Goal: Information Seeking & Learning: Learn about a topic

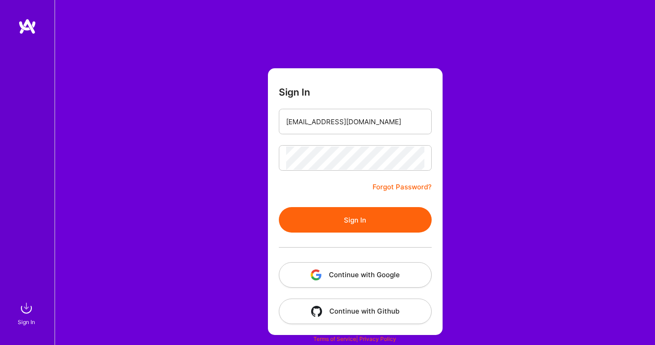
click at [348, 211] on button "Sign In" at bounding box center [355, 219] width 153 height 25
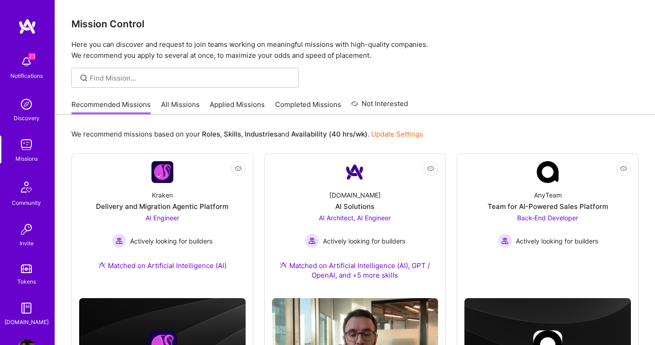
click at [172, 103] on link "All Missions" at bounding box center [180, 107] width 39 height 15
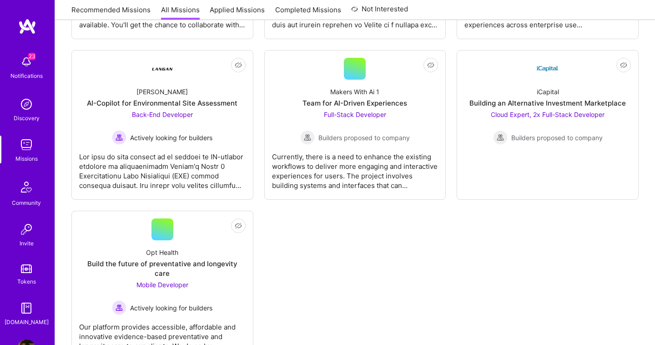
scroll to position [2626, 0]
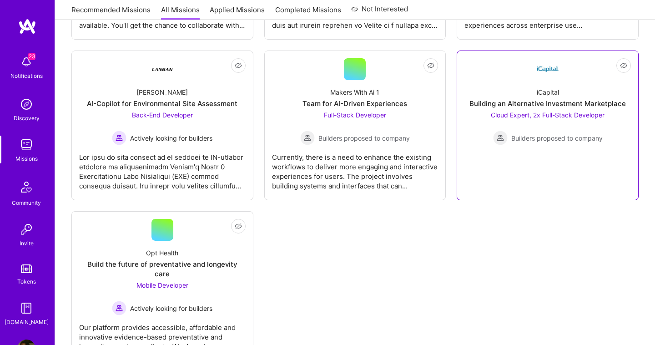
click at [516, 116] on span "Cloud Expert, 2x Full-Stack Developer" at bounding box center [548, 115] width 114 height 8
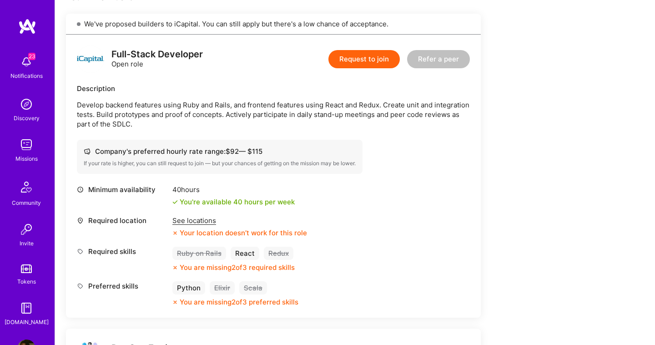
scroll to position [200, 0]
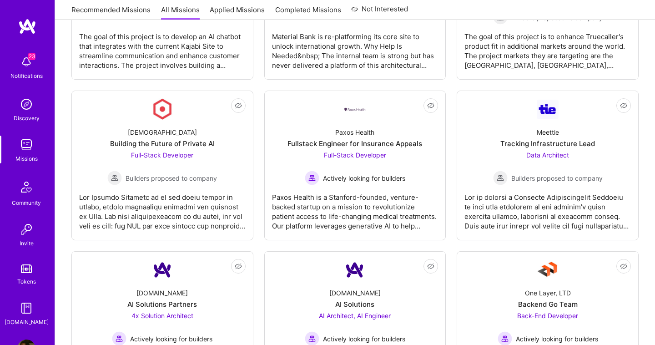
scroll to position [1939, 0]
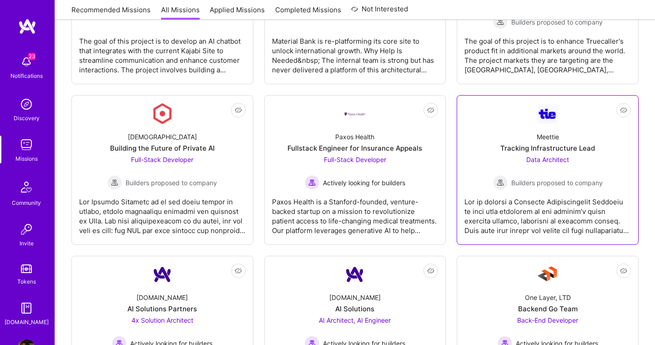
click at [516, 152] on div "Tracking Infrastructure Lead" at bounding box center [548, 148] width 95 height 10
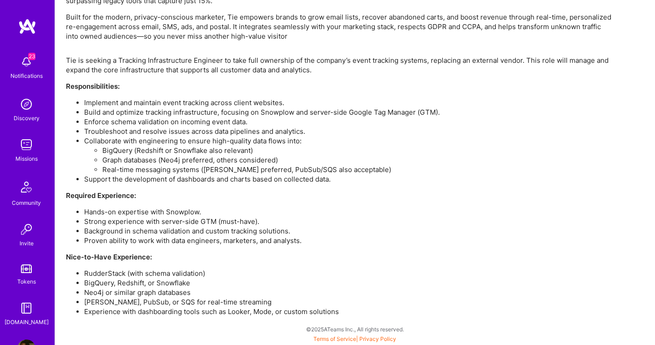
scroll to position [631, 0]
